Goal: Transaction & Acquisition: Purchase product/service

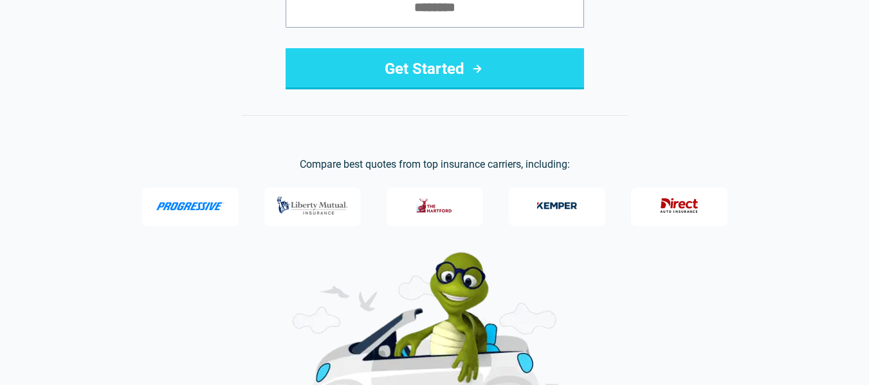
scroll to position [270, 0]
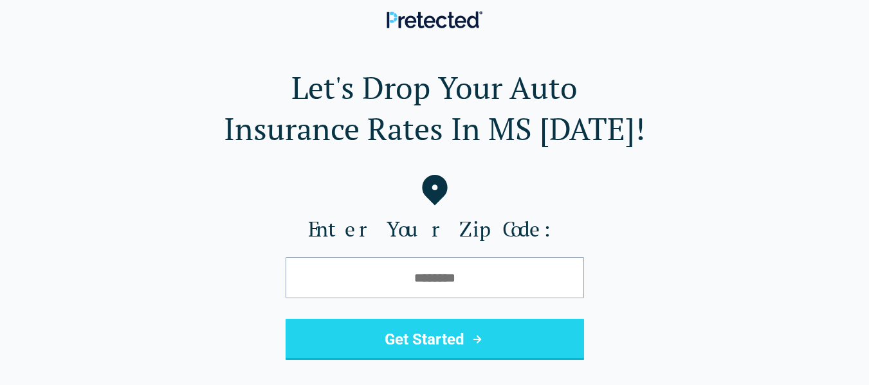
drag, startPoint x: 399, startPoint y: 31, endPoint x: 404, endPoint y: 14, distance: 17.5
click at [404, 14] on header at bounding box center [434, 20] width 869 height 41
